Goal: Transaction & Acquisition: Book appointment/travel/reservation

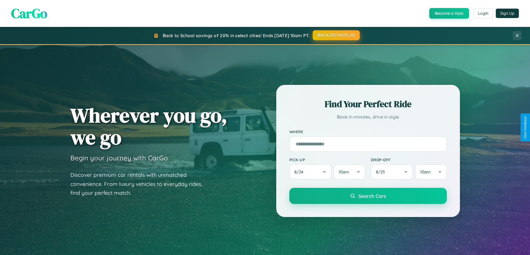
click at [336, 35] on button "BACK2SCHOOL20" at bounding box center [335, 35] width 47 height 10
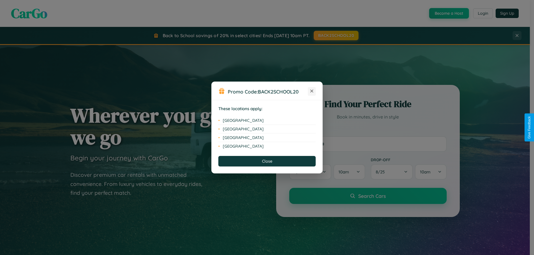
click at [312, 91] on icon at bounding box center [311, 91] width 3 height 3
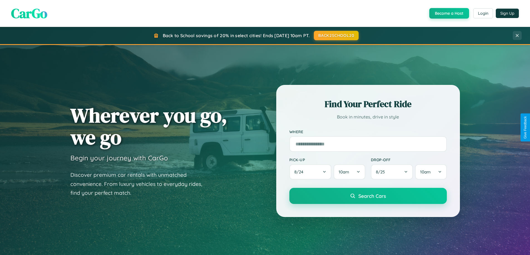
scroll to position [893, 0]
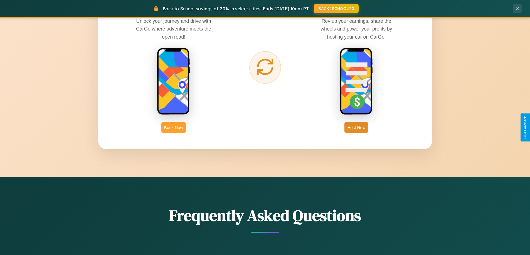
click at [173, 128] on button "Book Now" at bounding box center [173, 128] width 24 height 10
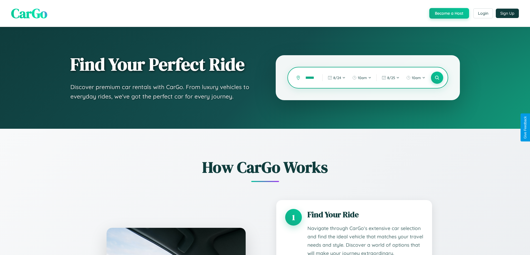
scroll to position [0, 4]
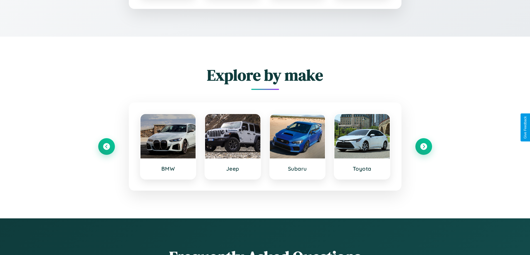
type input "******"
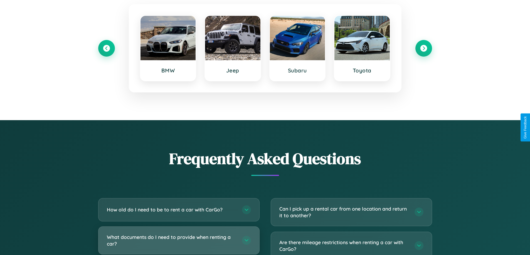
click at [178, 241] on h3 "What documents do I need to provide when renting a car?" at bounding box center [172, 241] width 130 height 14
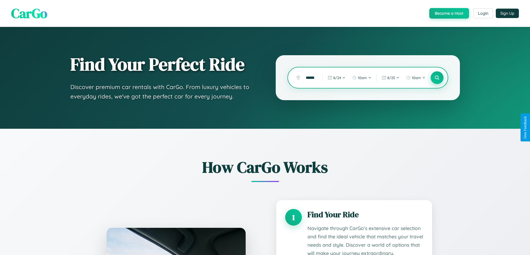
click at [436, 78] on icon at bounding box center [436, 77] width 5 height 5
